Goal: Navigation & Orientation: Understand site structure

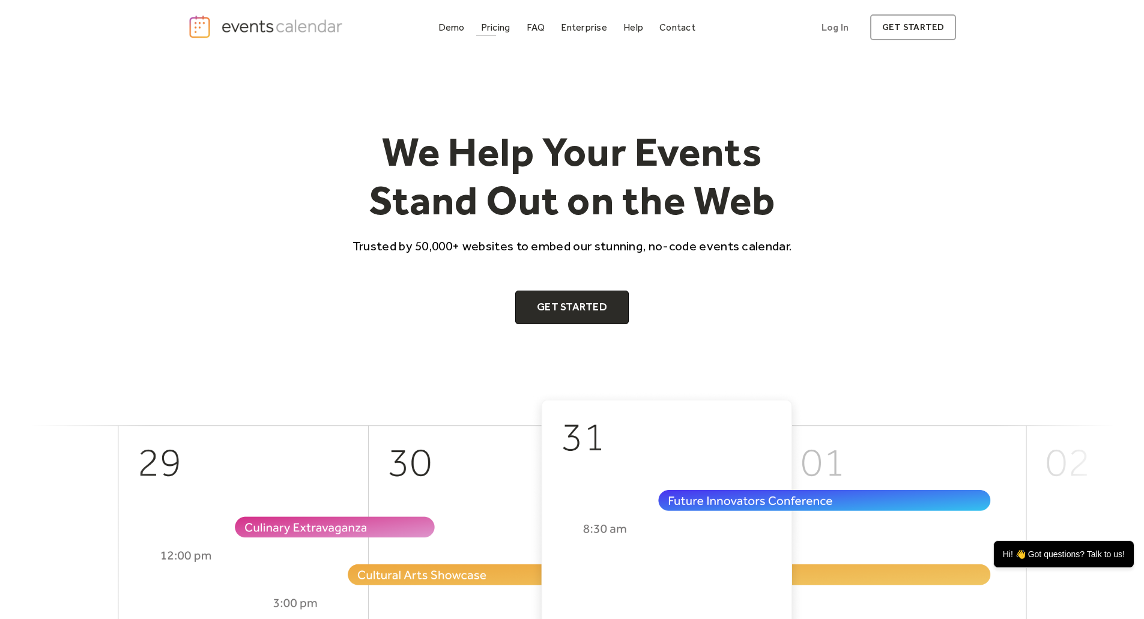
click at [491, 31] on div "Pricing" at bounding box center [495, 27] width 29 height 7
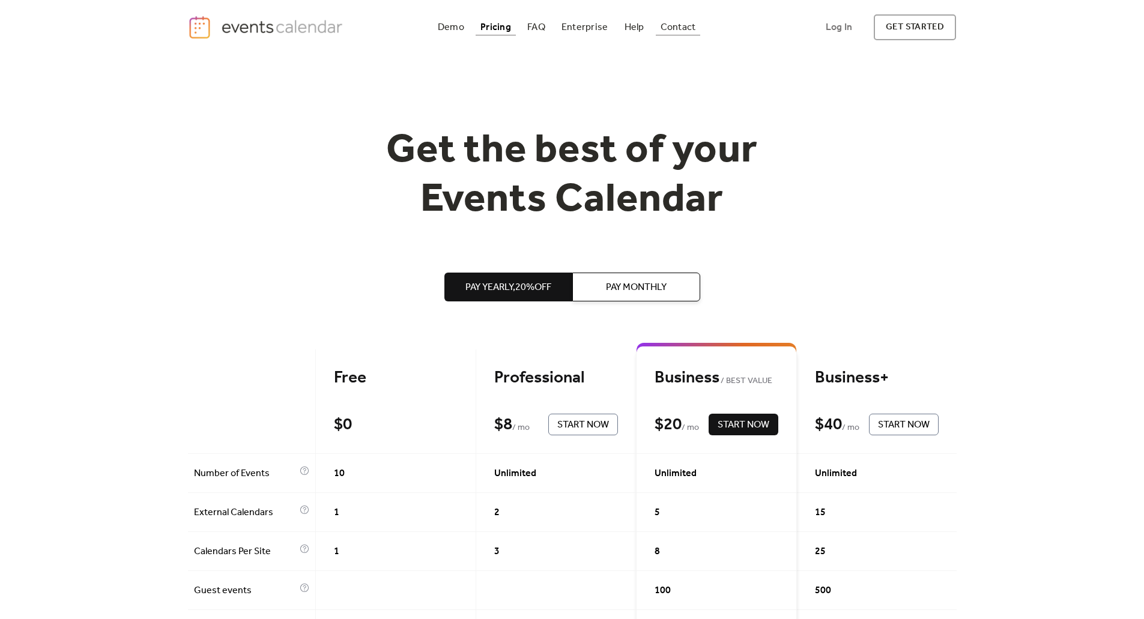
click at [672, 27] on div "Contact" at bounding box center [677, 27] width 35 height 7
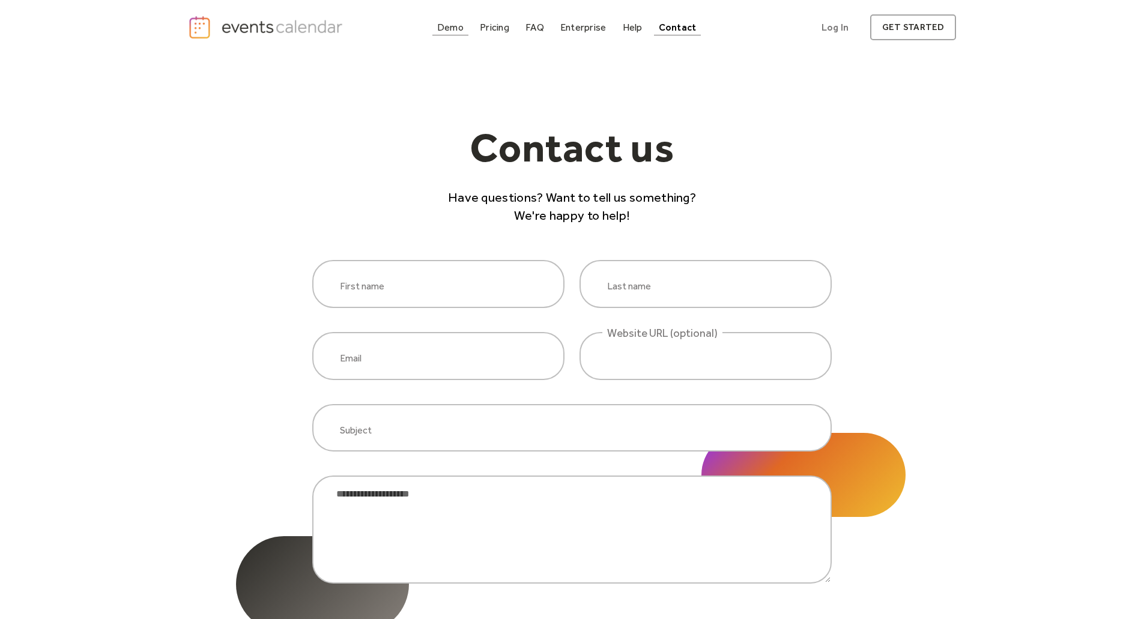
click at [463, 31] on div "Demo" at bounding box center [450, 27] width 26 height 7
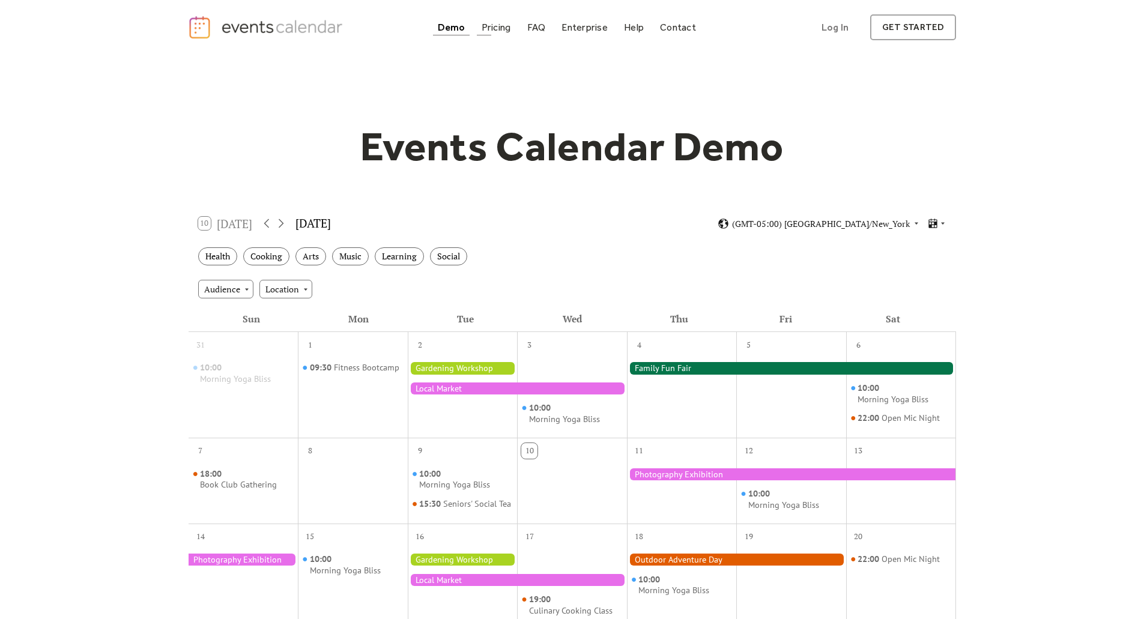
click at [494, 29] on div "Pricing" at bounding box center [496, 27] width 29 height 7
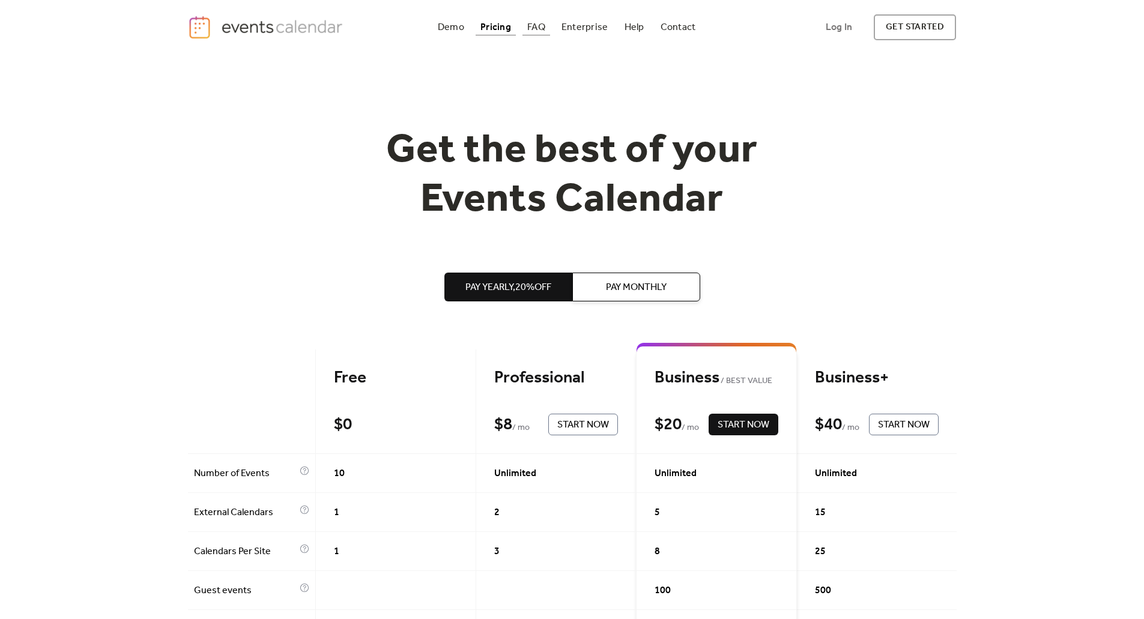
click at [545, 25] on div "FAQ" at bounding box center [536, 27] width 18 height 7
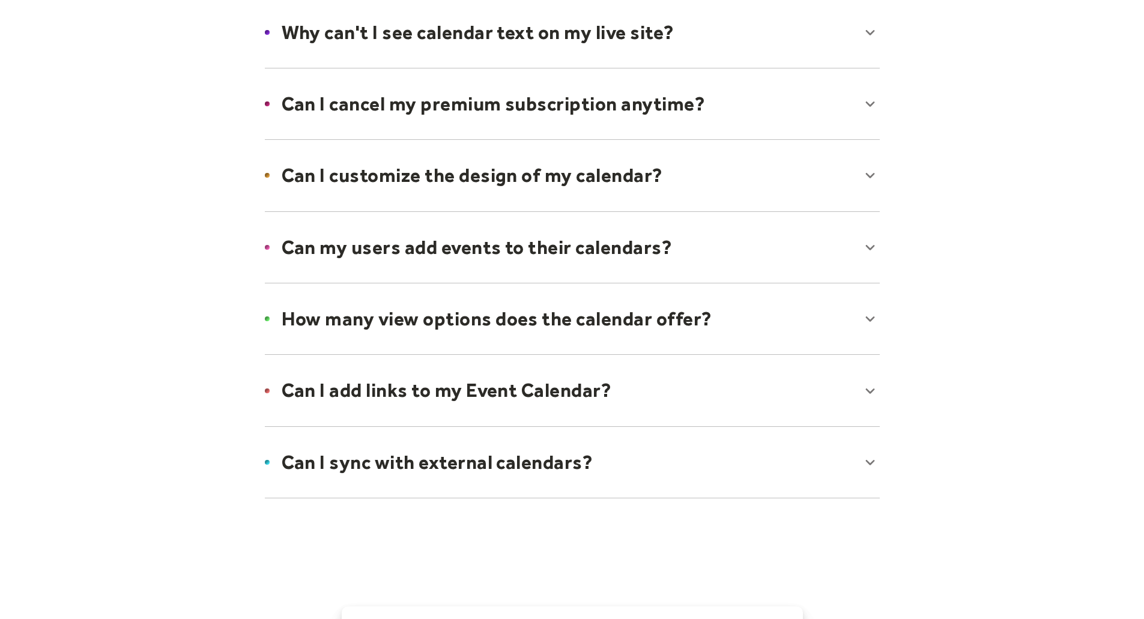
scroll to position [781, 0]
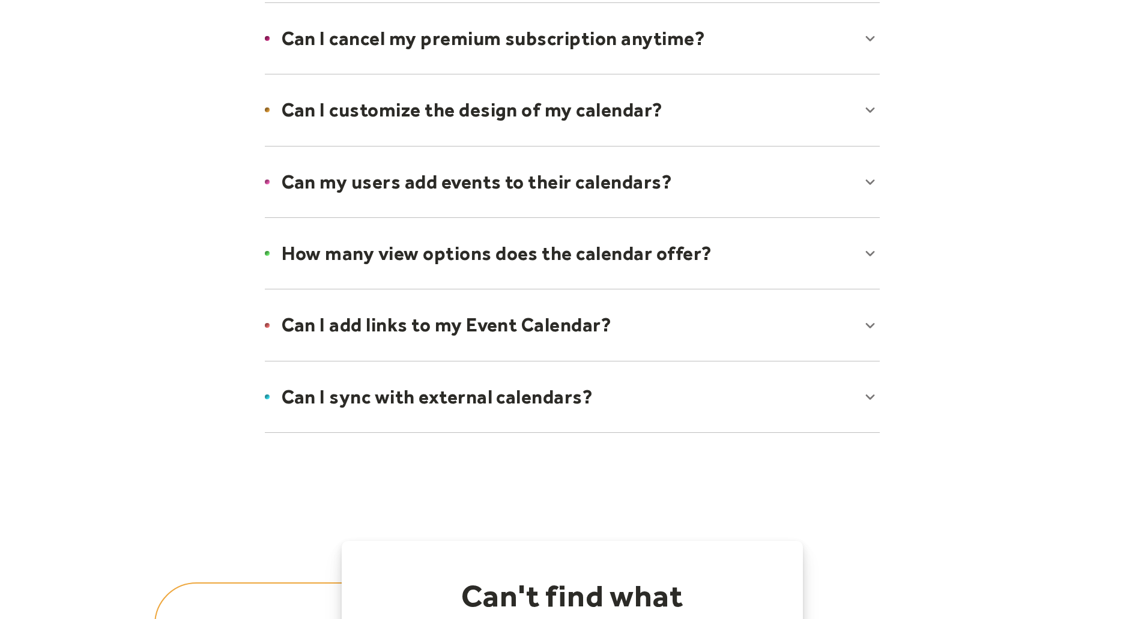
click at [490, 253] on div at bounding box center [572, 253] width 639 height 73
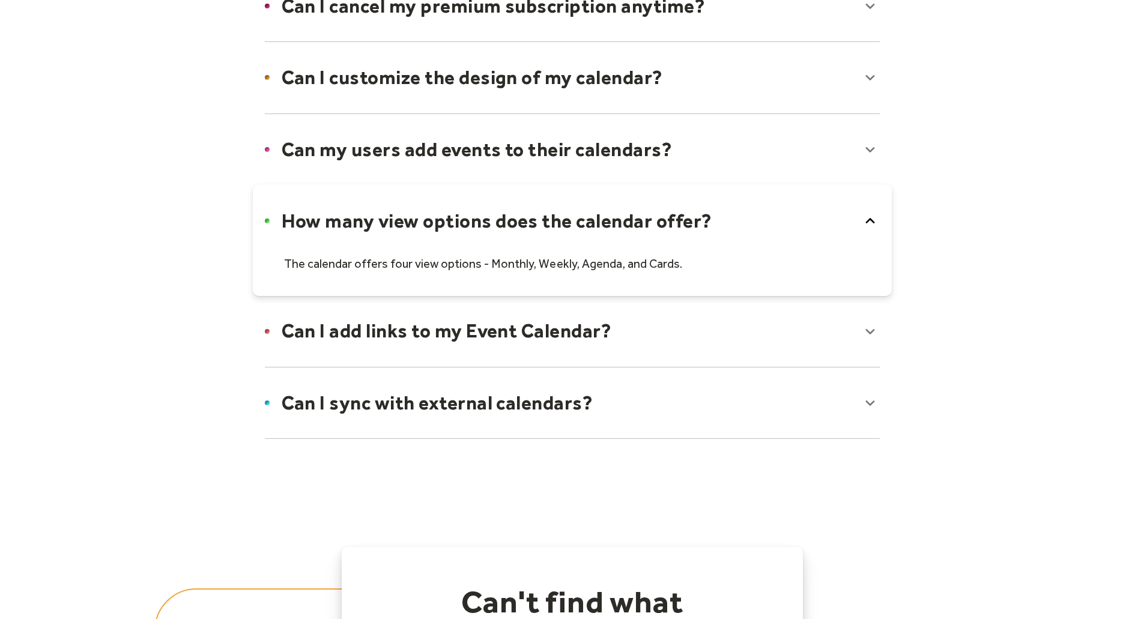
scroll to position [841, 0]
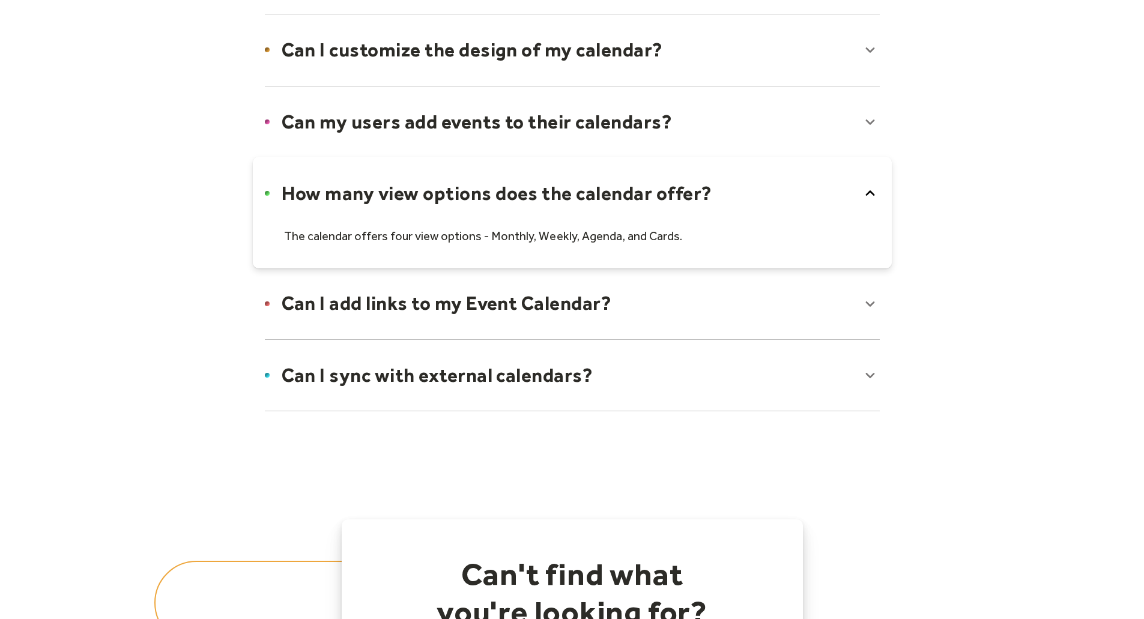
click at [494, 306] on div at bounding box center [572, 303] width 639 height 73
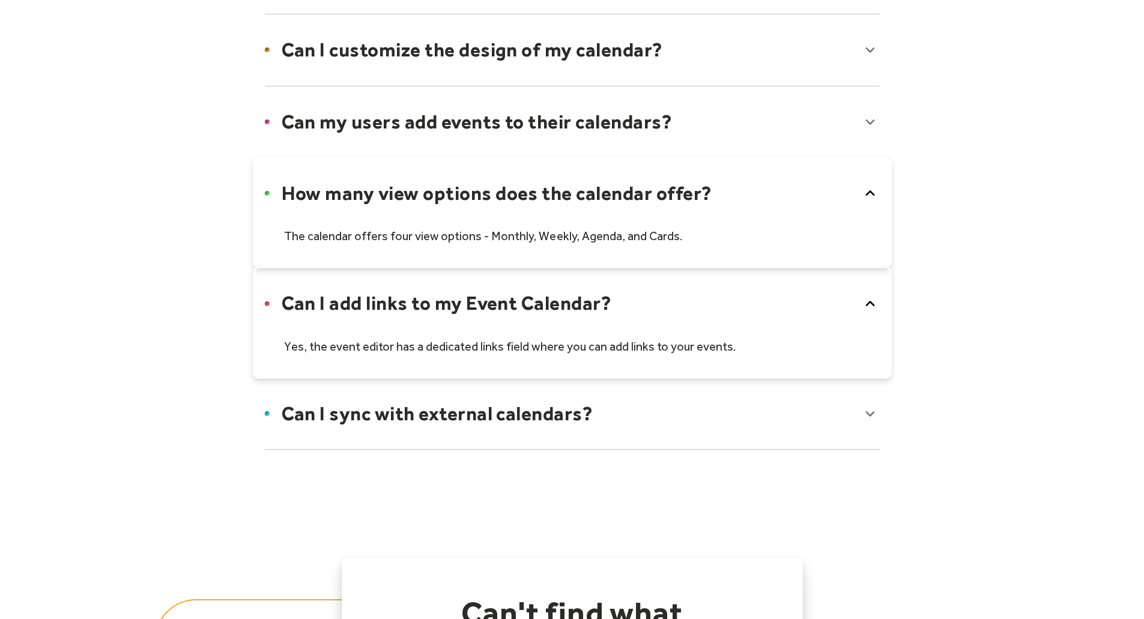
scroll to position [901, 0]
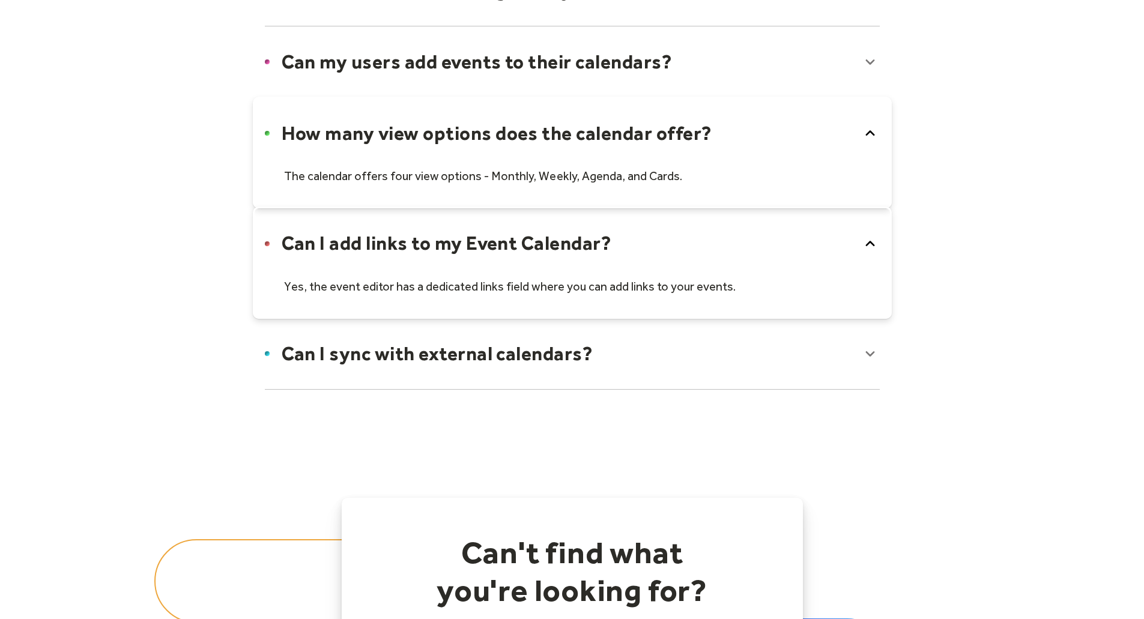
click at [547, 351] on div at bounding box center [572, 353] width 639 height 73
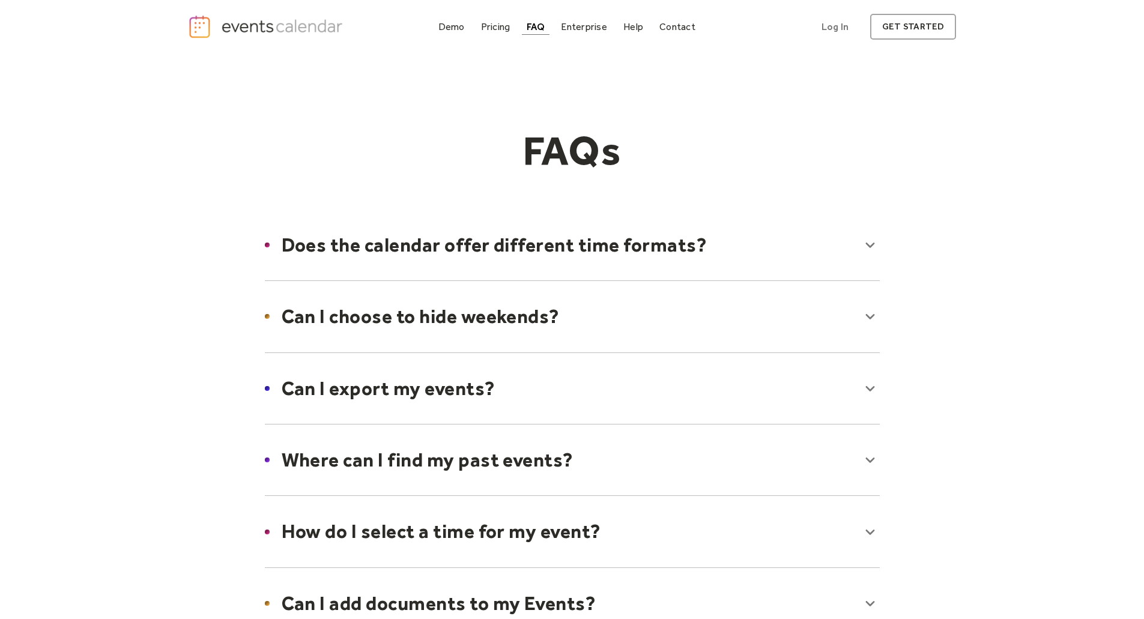
scroll to position [0, 0]
click at [458, 26] on div "Demo" at bounding box center [451, 27] width 26 height 7
